Goal: Information Seeking & Learning: Understand process/instructions

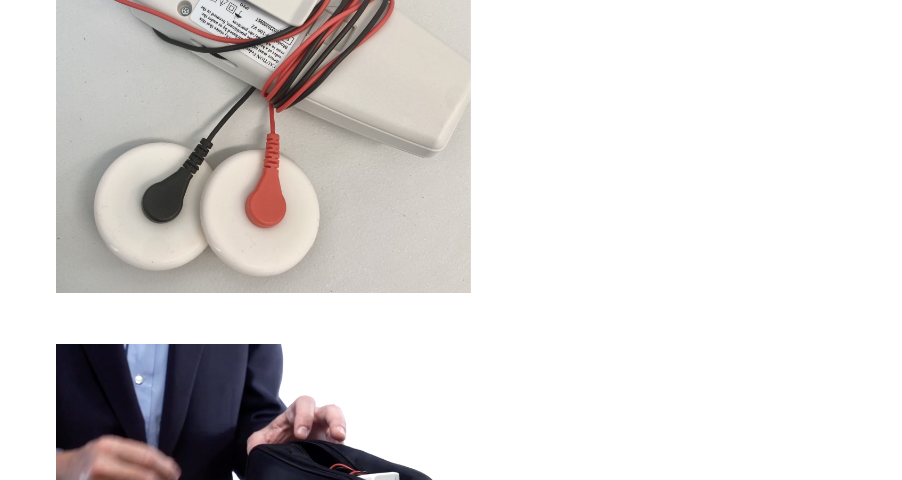
scroll to position [2119, 0]
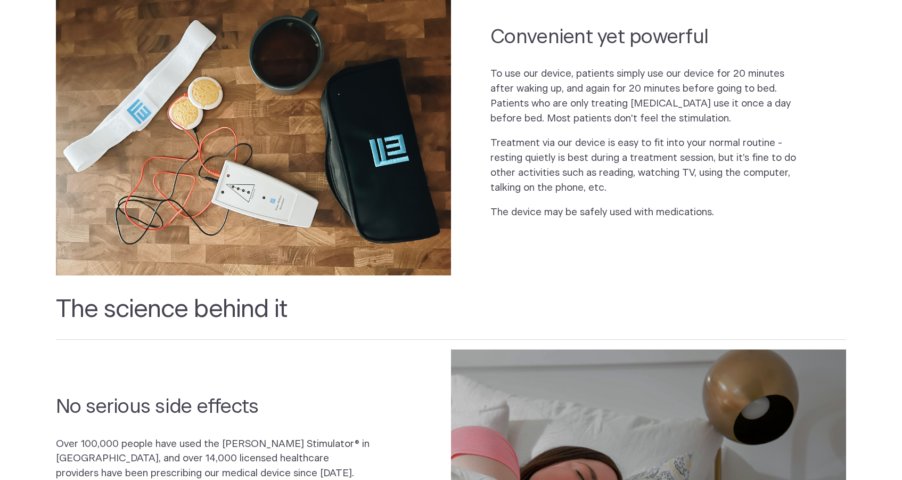
scroll to position [189, 0]
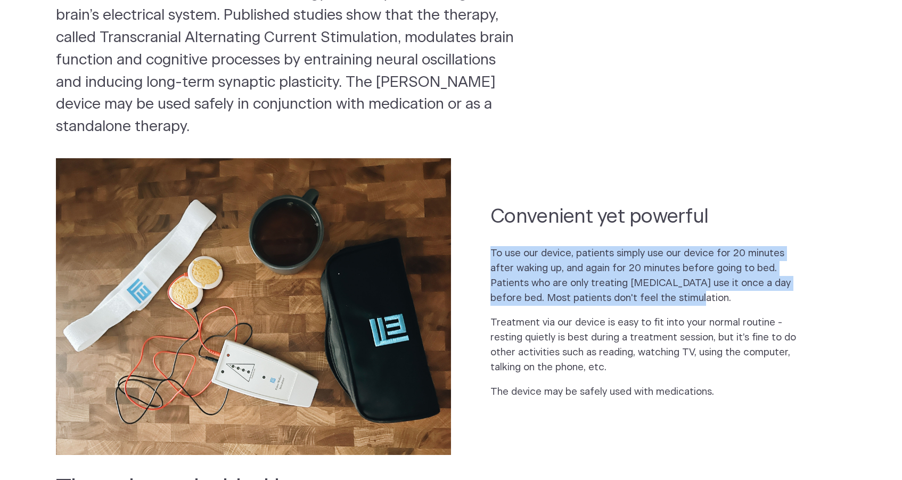
drag, startPoint x: 493, startPoint y: 249, endPoint x: 650, endPoint y: 297, distance: 163.8
click at [650, 297] on p "To use our device, patients simply use our device for 20 minutes after waking u…" at bounding box center [649, 275] width 316 height 59
copy p "To use our device, patients simply use our device for 20 minutes after waking u…"
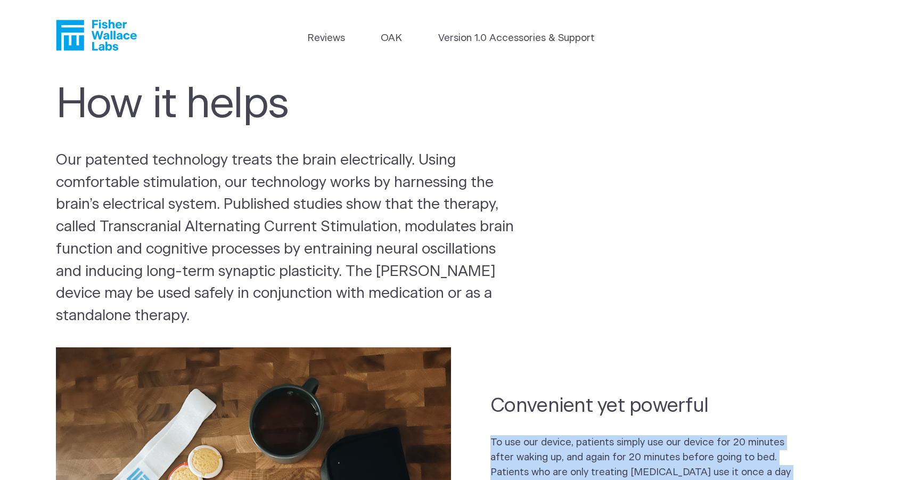
scroll to position [0, 0]
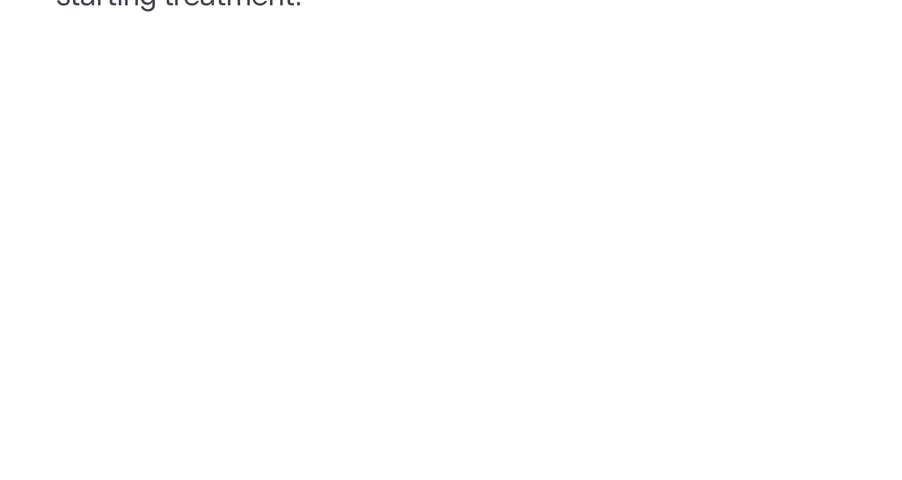
scroll to position [249, 0]
